Goal: Navigation & Orientation: Find specific page/section

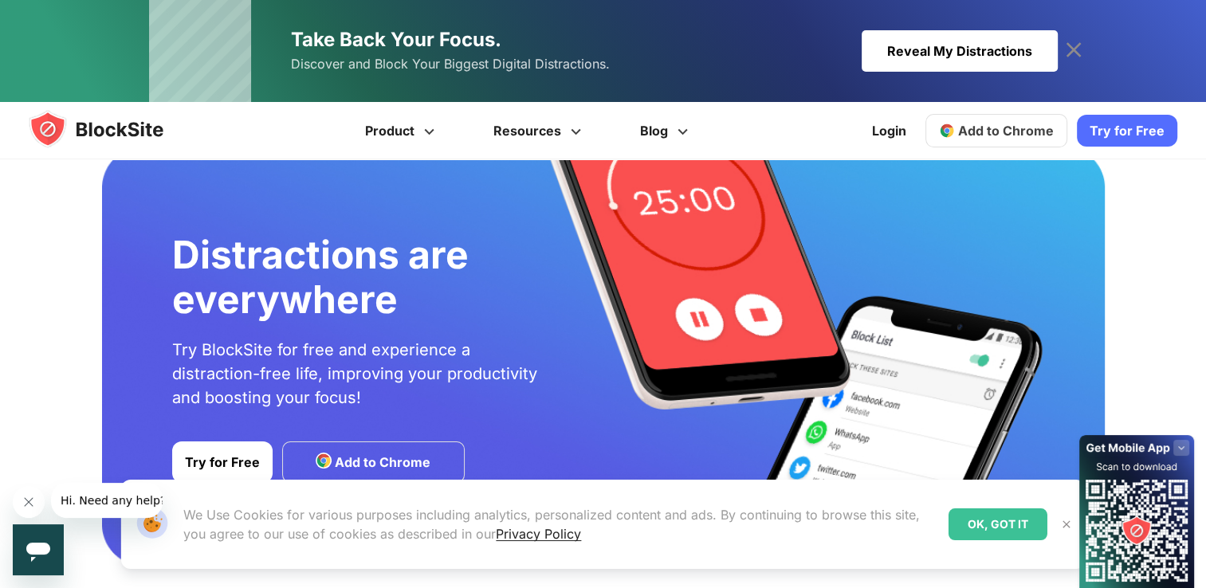
scroll to position [2750, 0]
